Goal: Answer question/provide support: Answer question/provide support

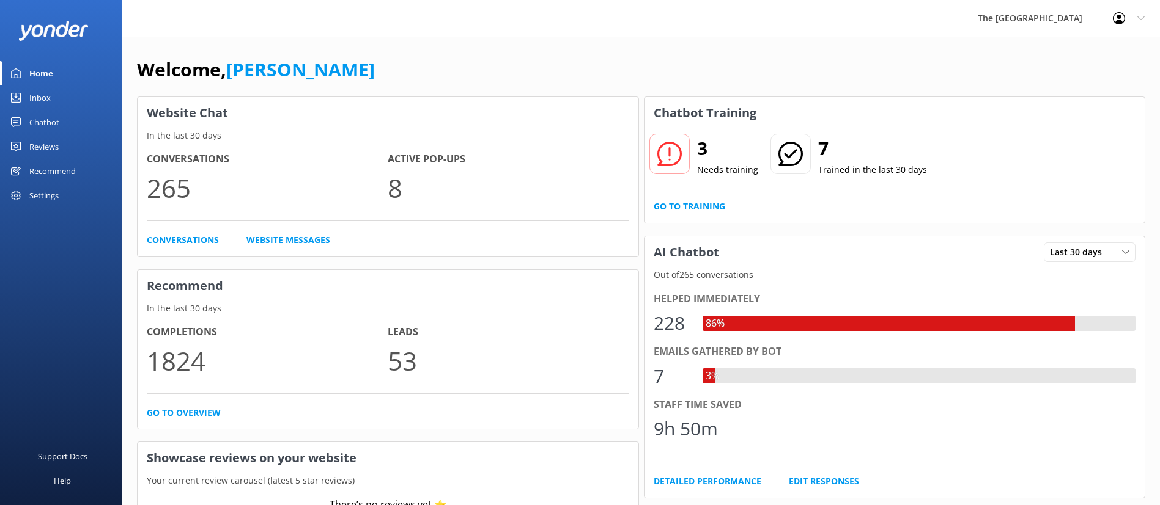
click at [62, 91] on link "Inbox" at bounding box center [61, 98] width 122 height 24
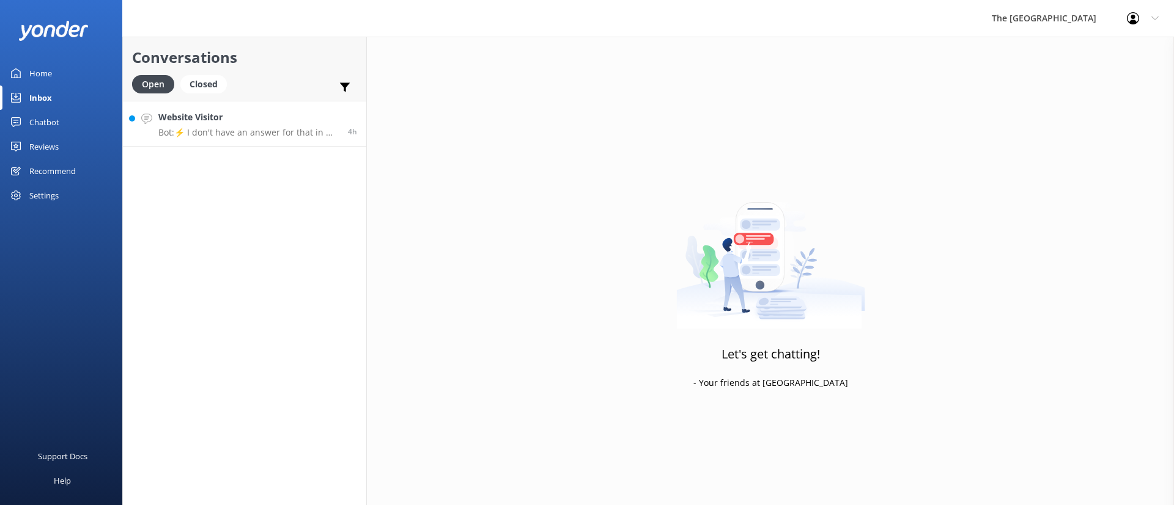
click at [218, 141] on link "Website Visitor Bot: ⚡ I don't have an answer for that in my knowledge base. Pl…" at bounding box center [244, 124] width 243 height 46
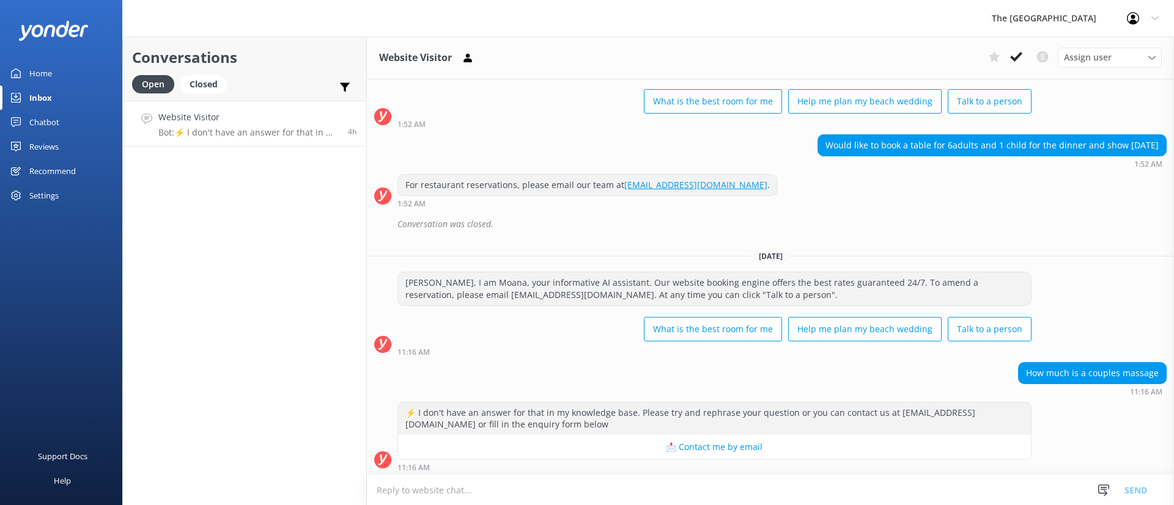
scroll to position [307, 0]
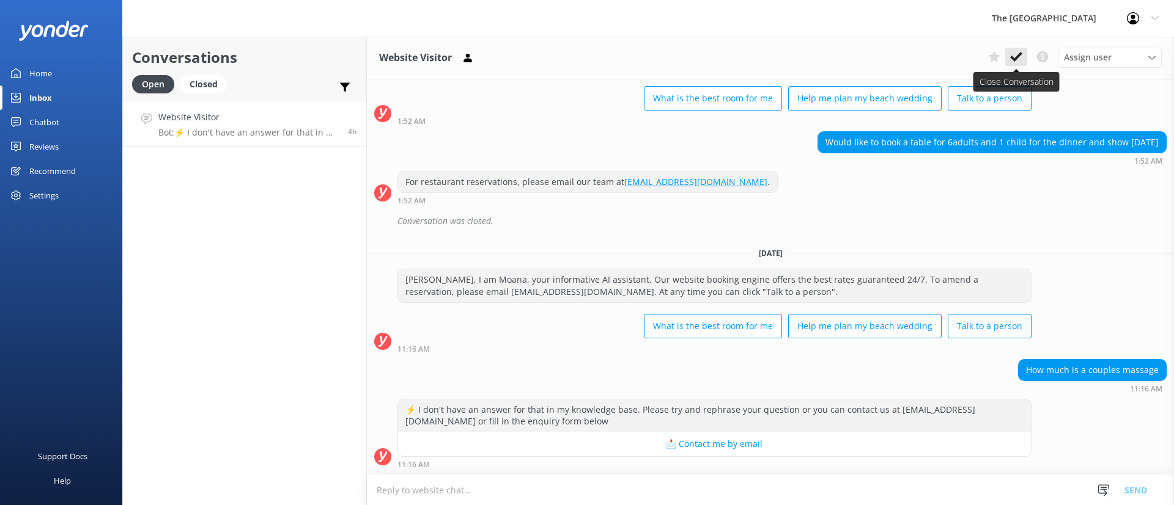
click at [1014, 59] on use at bounding box center [1016, 57] width 12 height 10
